Goal: Obtain resource: Download file/media

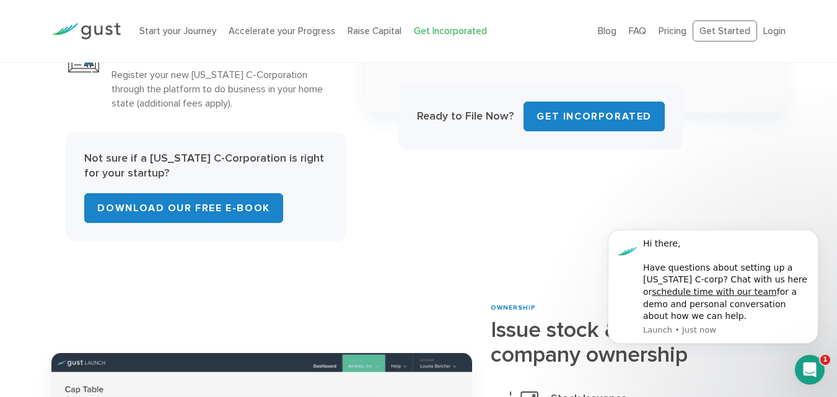
scroll to position [805, 0]
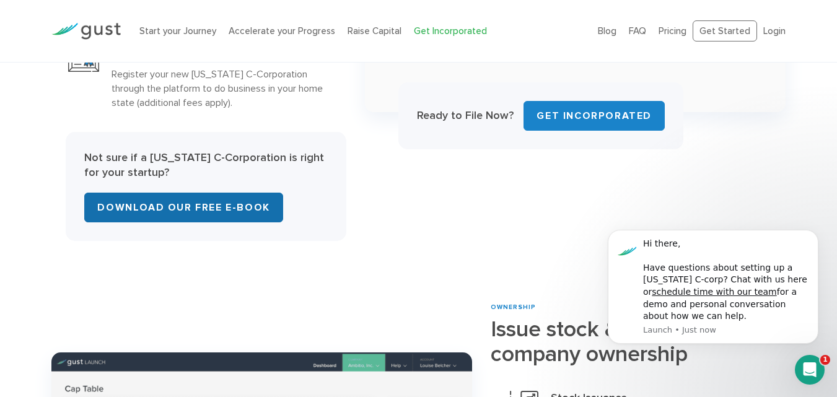
click at [199, 213] on link "Download Our Free E-Book" at bounding box center [183, 208] width 198 height 30
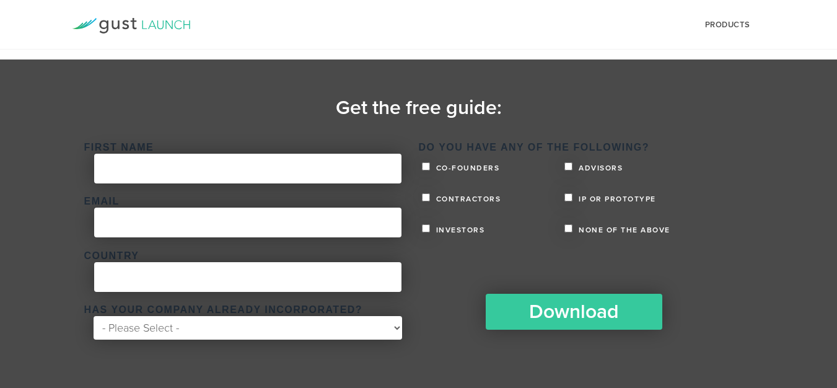
scroll to position [246, 0]
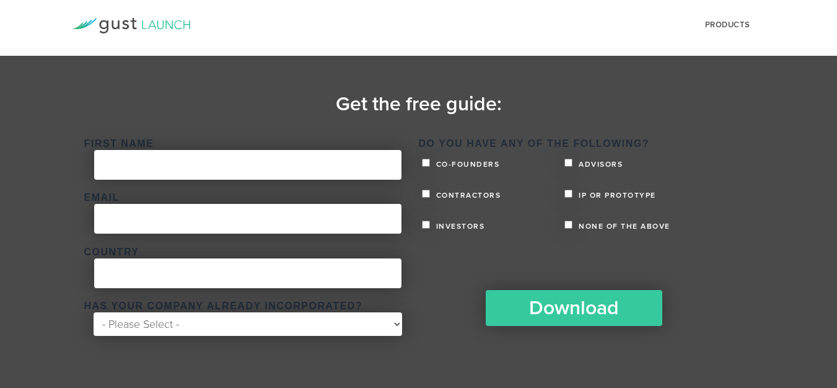
click at [542, 326] on div "Download" at bounding box center [573, 310] width 201 height 58
click at [575, 227] on span "None of the above" at bounding box center [622, 225] width 95 height 7
click at [572, 227] on input "None of the above" at bounding box center [568, 224] width 8 height 8
checkbox input "true"
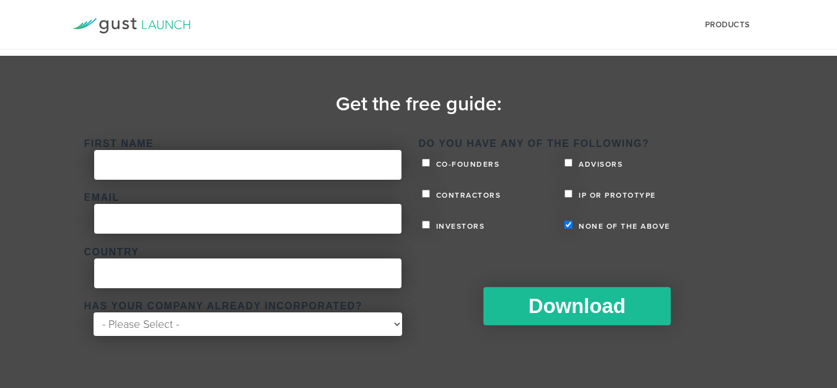
click at [566, 308] on input "Download" at bounding box center [576, 306] width 187 height 38
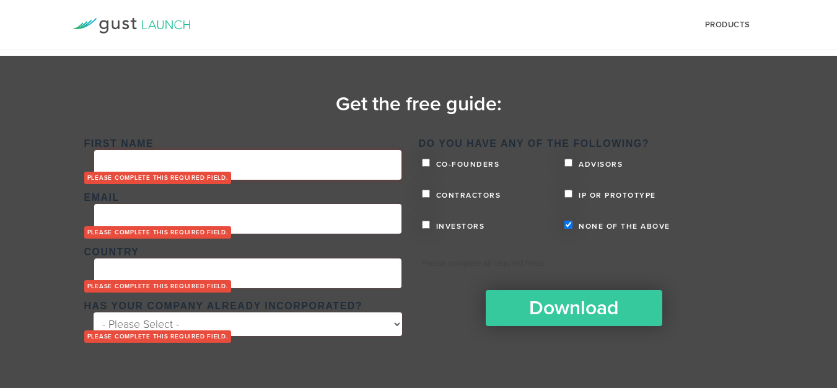
click at [313, 157] on input "First Name *" at bounding box center [247, 165] width 307 height 30
click at [654, 128] on form "First Name * Please complete this required field. Email * Please complete this …" at bounding box center [418, 233] width 669 height 211
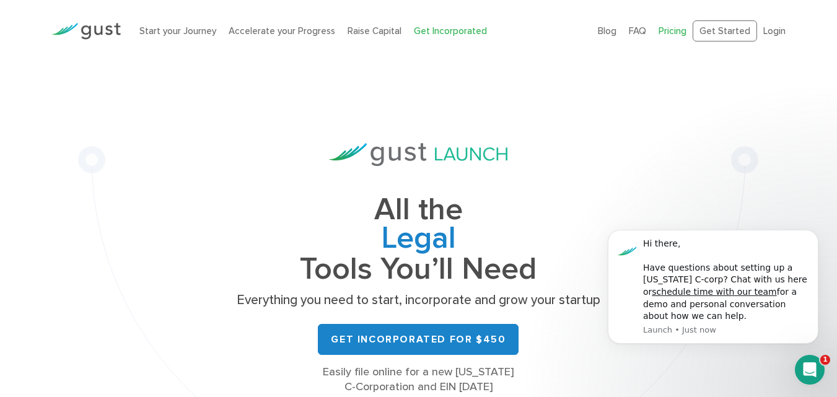
click at [678, 30] on link "Pricing" at bounding box center [672, 30] width 28 height 11
